Goal: Task Accomplishment & Management: Use online tool/utility

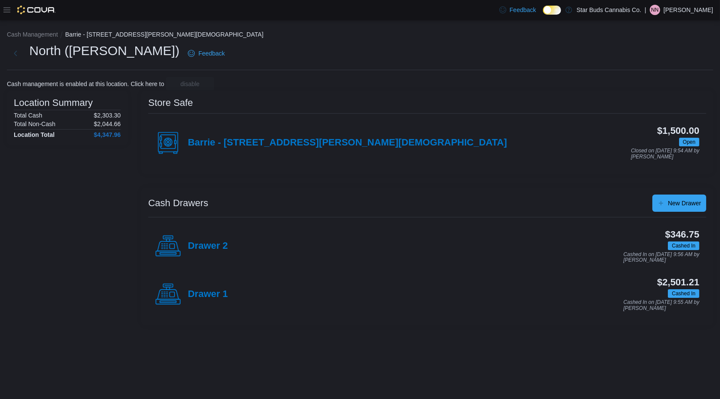
click at [5, 9] on icon at bounding box center [6, 9] width 7 height 7
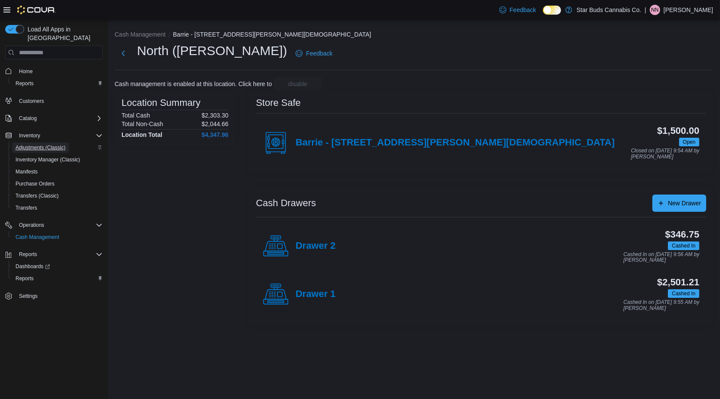
click at [26, 144] on span "Adjustments (Classic)" at bounding box center [41, 147] width 50 height 7
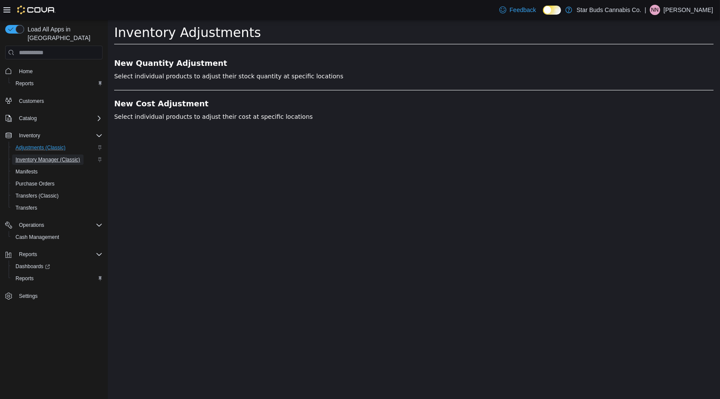
click at [35, 156] on span "Inventory Manager (Classic)" at bounding box center [48, 159] width 65 height 7
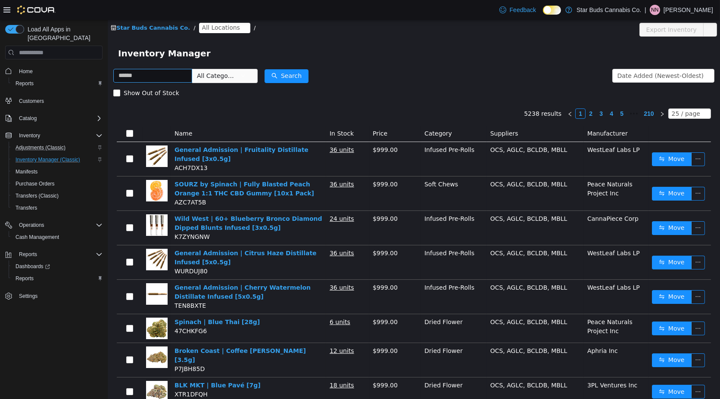
click at [156, 72] on input "text" at bounding box center [152, 76] width 79 height 14
type input "*****"
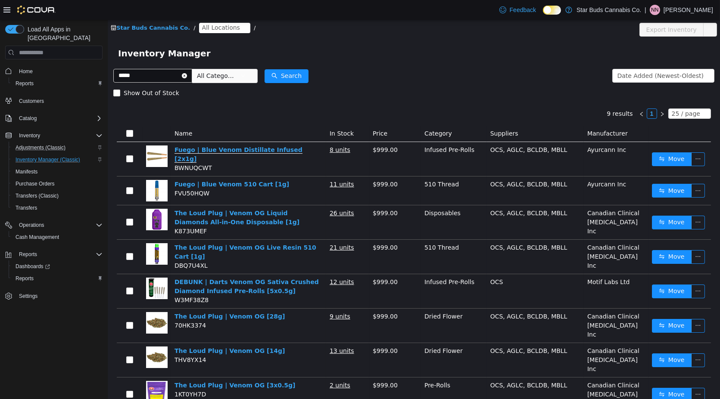
scroll to position [0, 0]
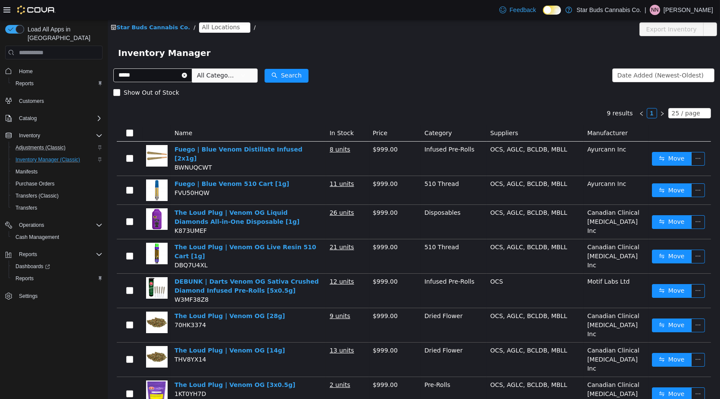
click at [215, 30] on span "All Locations" at bounding box center [221, 26] width 38 height 9
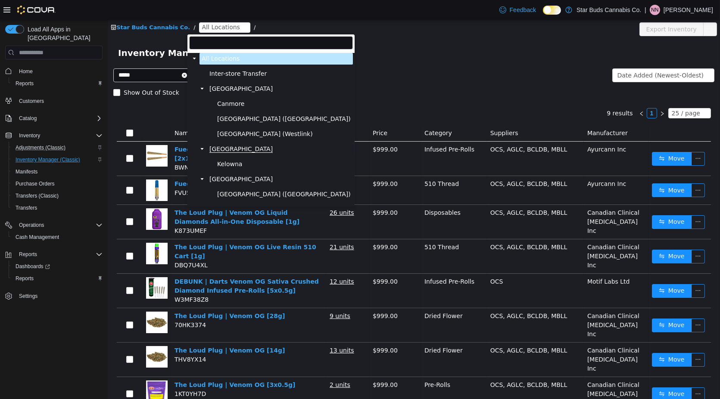
scroll to position [178, 0]
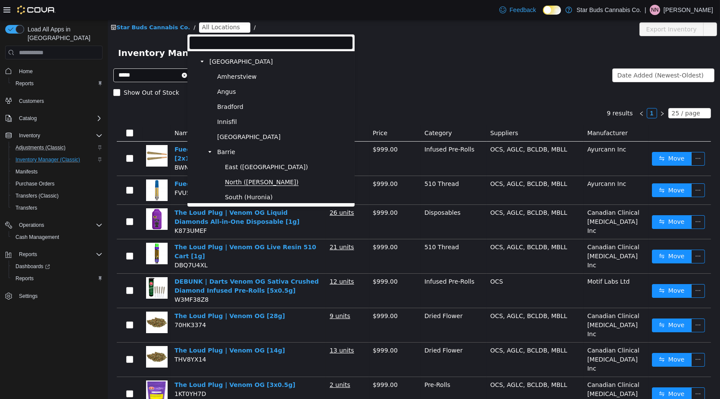
click at [245, 181] on span "North ([PERSON_NAME])" at bounding box center [261, 182] width 74 height 7
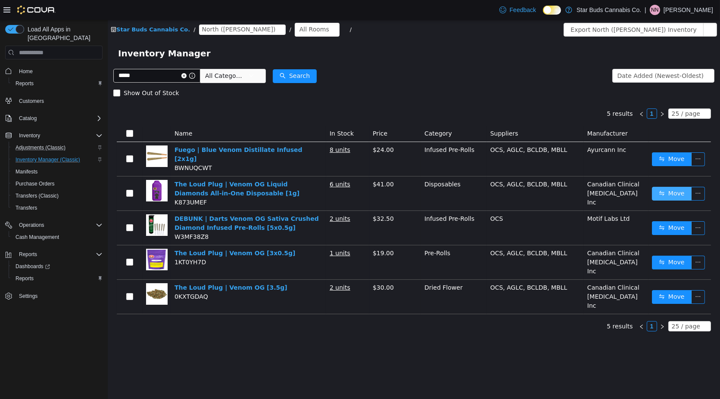
click at [675, 188] on button "Move" at bounding box center [671, 194] width 40 height 14
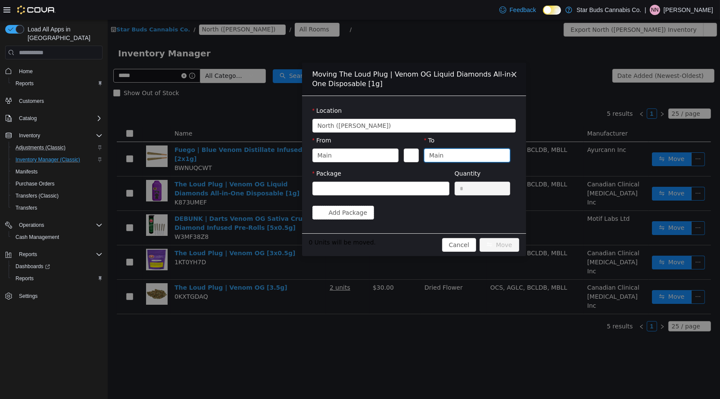
click at [460, 151] on div "Main" at bounding box center [464, 155] width 70 height 13
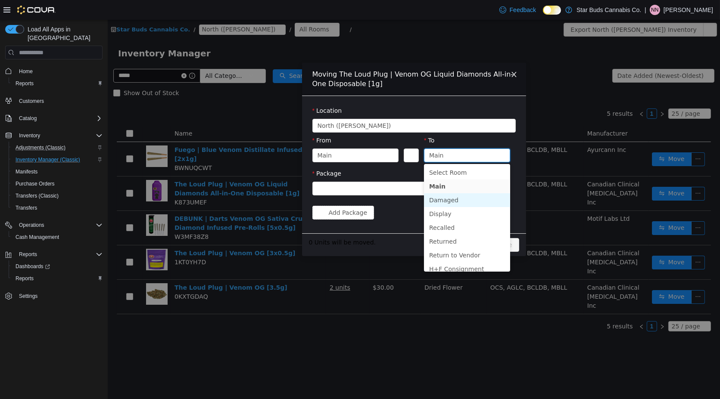
click at [455, 199] on li "Damaged" at bounding box center [467, 200] width 86 height 14
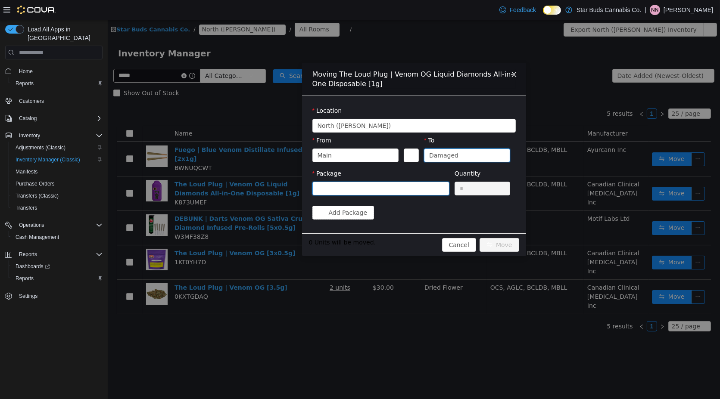
click at [415, 191] on div at bounding box center [377, 188] width 121 height 13
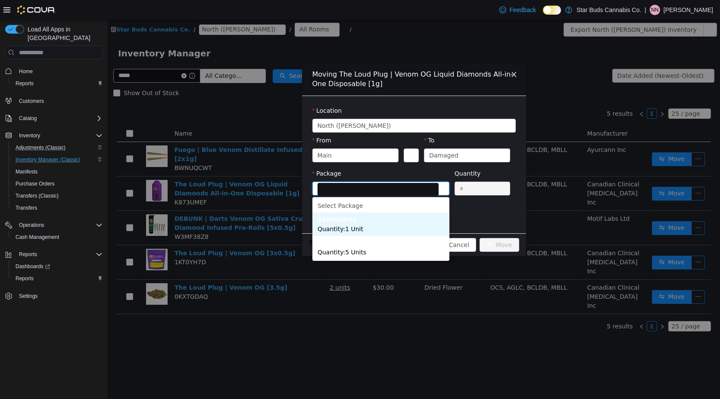
click at [364, 233] on li "25080VN01 Quantity : 1 Unit" at bounding box center [380, 224] width 137 height 23
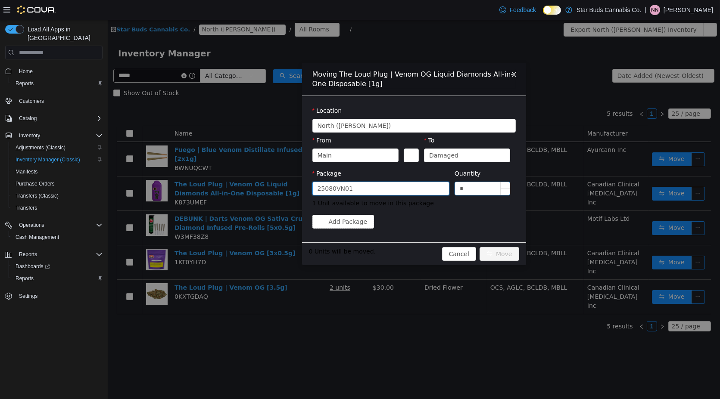
click at [488, 191] on input "*" at bounding box center [482, 188] width 55 height 13
type input "*"
click at [498, 255] on button "Move" at bounding box center [499, 254] width 40 height 14
